Goal: Complete application form

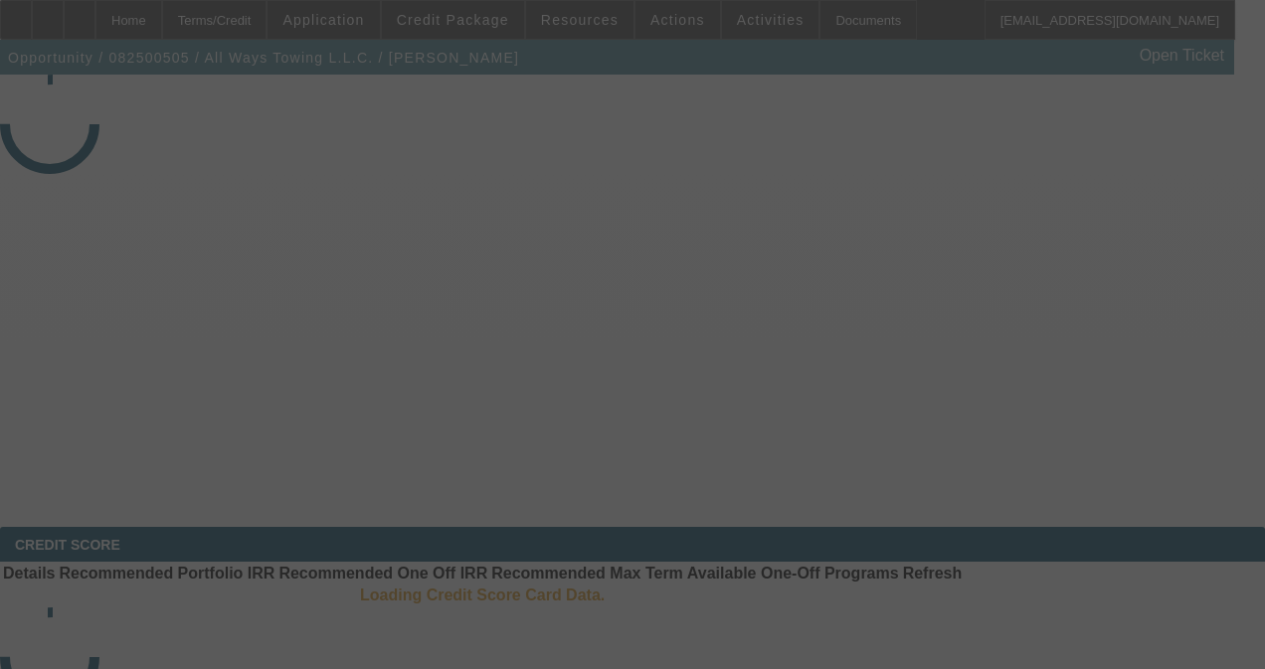
select select "3"
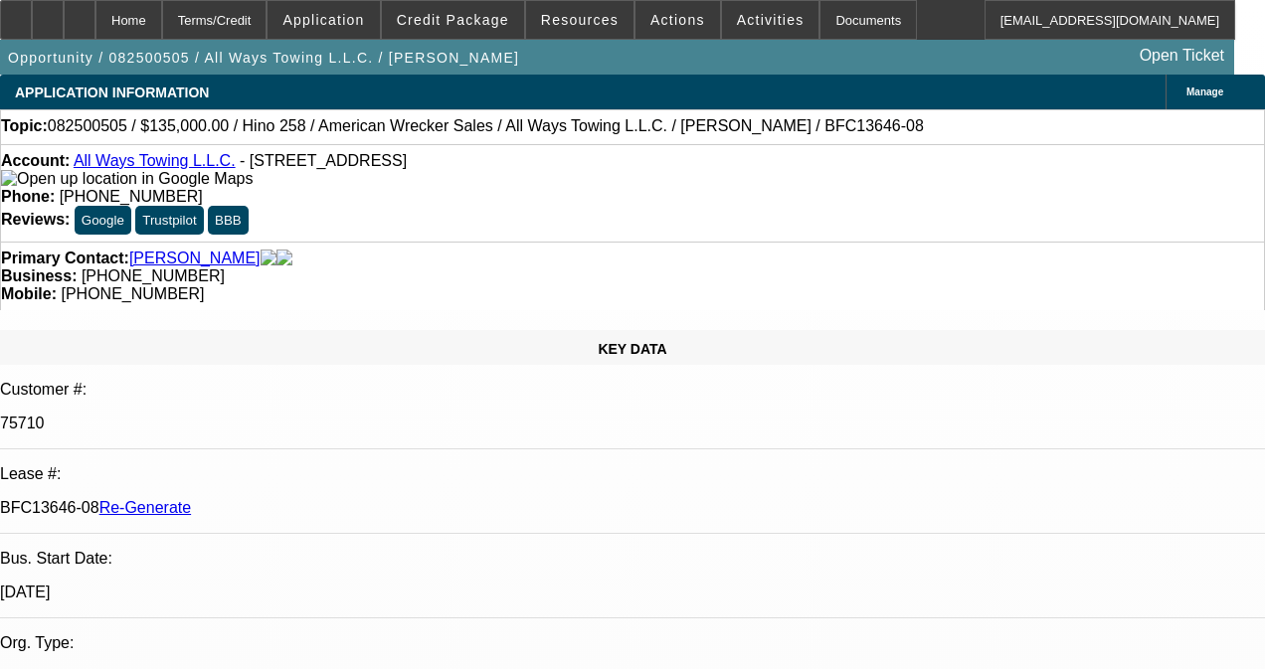
select select "0"
select select "2"
select select "0"
select select "1"
select select "2"
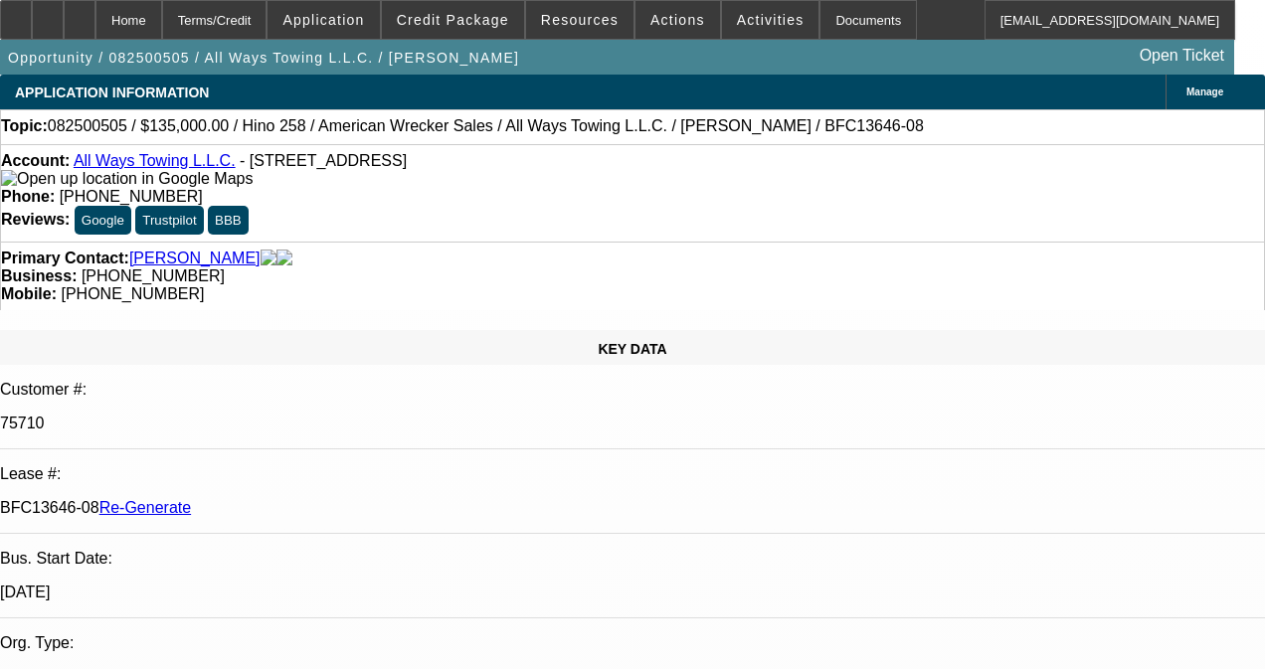
select select "6"
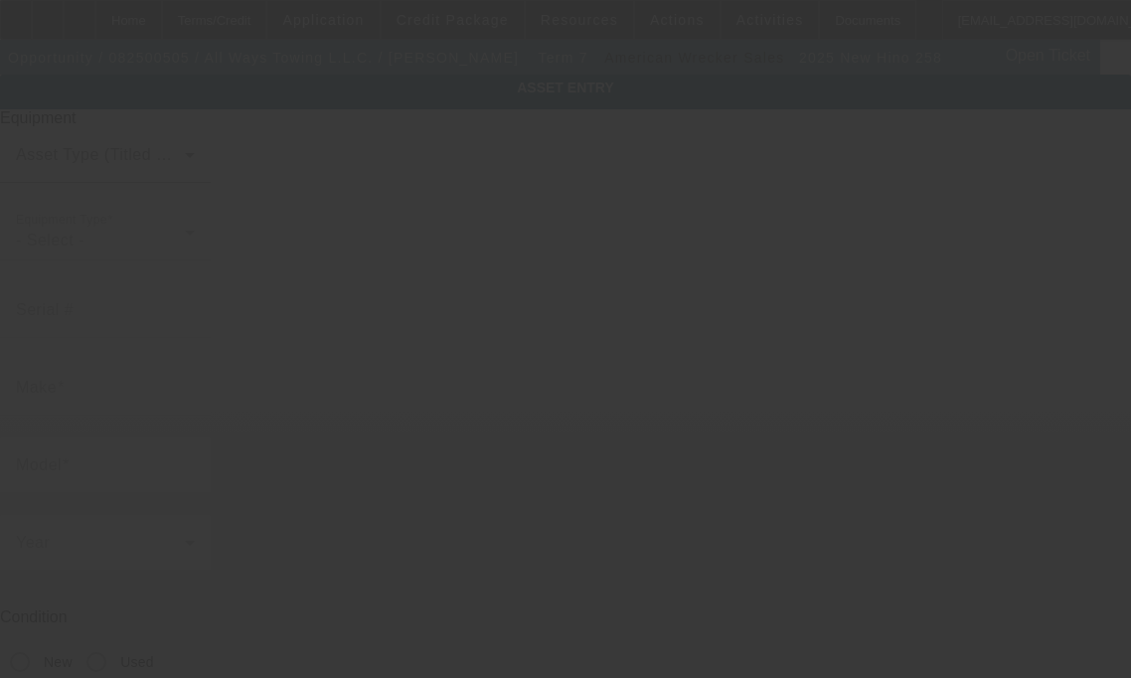
type input "[US_VEHICLE_IDENTIFICATION_NUMBER]"
type input "Hino"
type input "258"
radio input "true"
type textarea "With:"
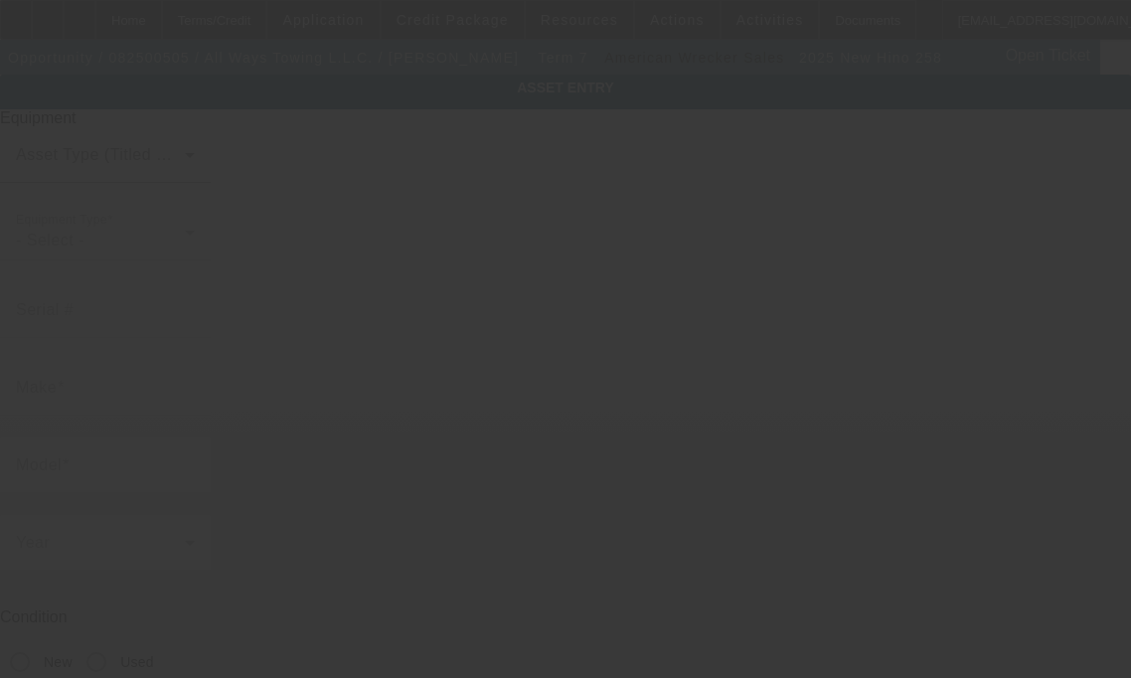
type input "[STREET_ADDRESS]"
type input "[GEOGRAPHIC_DATA]"
type input "29486"
type input "Berkeley"
